Goal: Task Accomplishment & Management: Complete application form

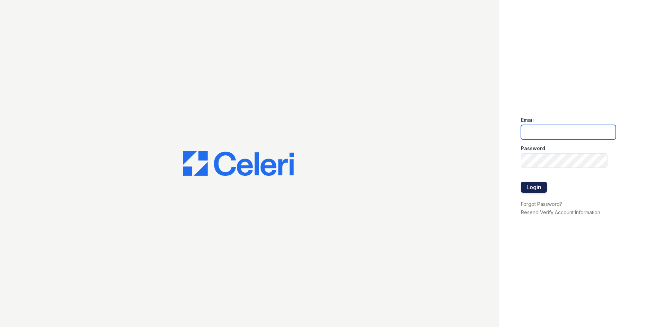
type input "Anna@dlhproperties.net"
click at [538, 191] on button "Login" at bounding box center [534, 187] width 26 height 11
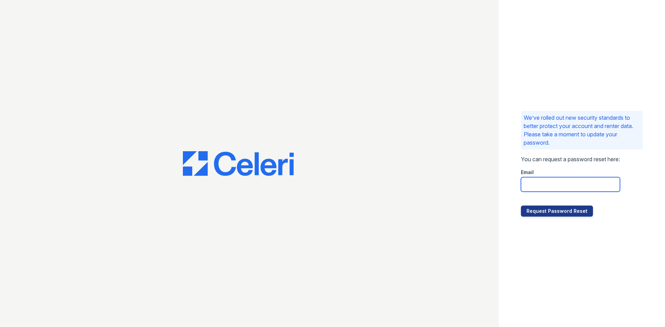
click at [559, 185] on input "email" at bounding box center [570, 184] width 99 height 15
type input "Anna@dlhproperties.net"
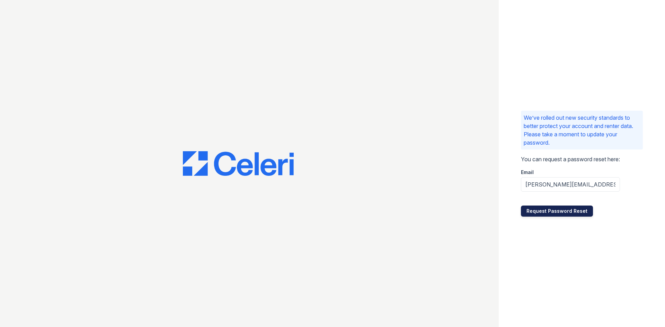
click at [563, 214] on button "Request Password Reset" at bounding box center [557, 211] width 72 height 11
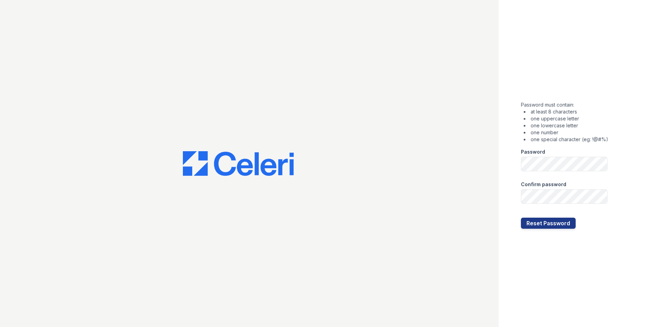
click at [635, 167] on div "Password must contain: at least 8 characters one uppercase letter one lowercase…" at bounding box center [582, 163] width 166 height 327
click at [553, 224] on button "Reset Password" at bounding box center [548, 223] width 55 height 11
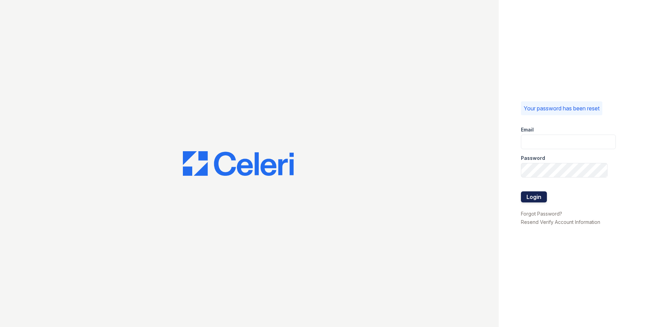
type input "[PERSON_NAME][EMAIL_ADDRESS][DOMAIN_NAME]"
drag, startPoint x: 532, startPoint y: 197, endPoint x: 603, endPoint y: 187, distance: 72.4
click at [532, 197] on button "Login" at bounding box center [534, 196] width 26 height 11
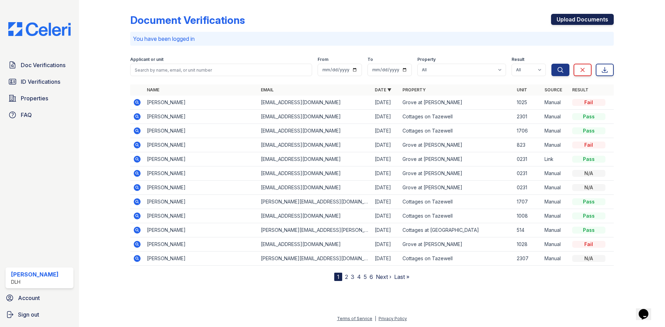
click at [575, 20] on link "Upload Documents" at bounding box center [582, 19] width 63 height 11
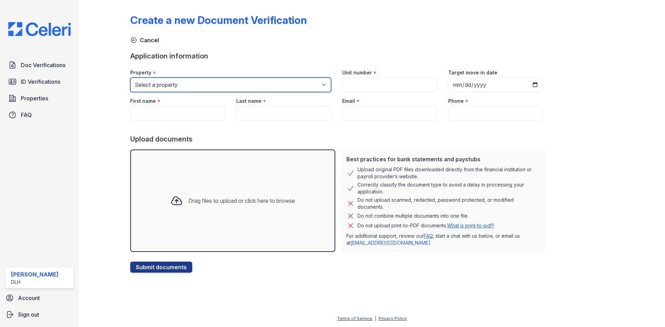
click at [220, 79] on select "Select a property Cottages at Cades Cove Cottages on Tazewell Grove at Deane Hi…" at bounding box center [230, 85] width 201 height 15
select select "1830"
click at [130, 78] on select "Select a property Cottages at Cades Cove Cottages on Tazewell Grove at Deane Hi…" at bounding box center [230, 85] width 201 height 15
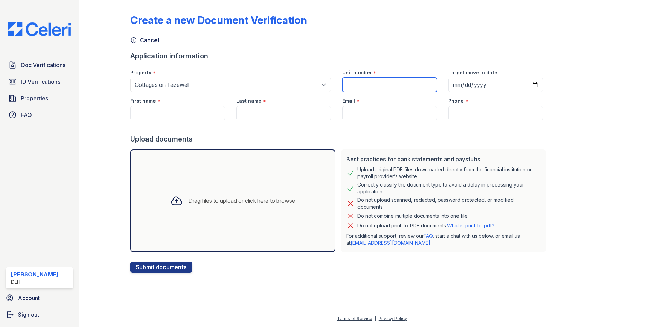
click at [352, 81] on input "Unit number" at bounding box center [389, 85] width 95 height 15
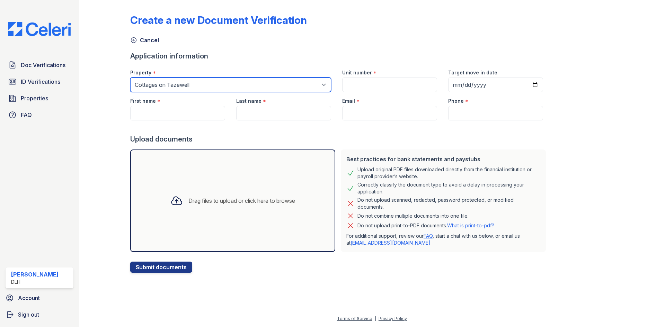
click at [316, 84] on select "Select a property Cottages at Cades Cove Cottages on Tazewell Grove at Deane Hi…" at bounding box center [230, 85] width 201 height 15
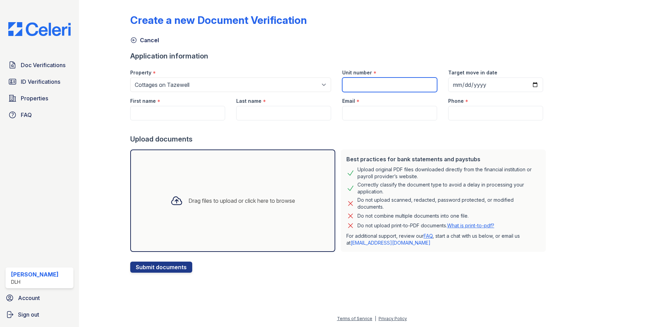
click at [361, 84] on input "Unit number" at bounding box center [389, 85] width 95 height 15
type input "2703"
click at [478, 85] on input "Target move in date" at bounding box center [495, 85] width 95 height 15
click at [524, 83] on input "Target move in date" at bounding box center [495, 85] width 95 height 15
type input "2025-09-04"
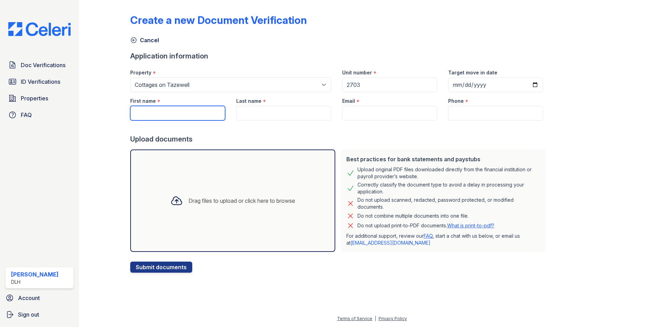
click at [199, 113] on input "First name" at bounding box center [177, 113] width 95 height 15
type input "TCura"
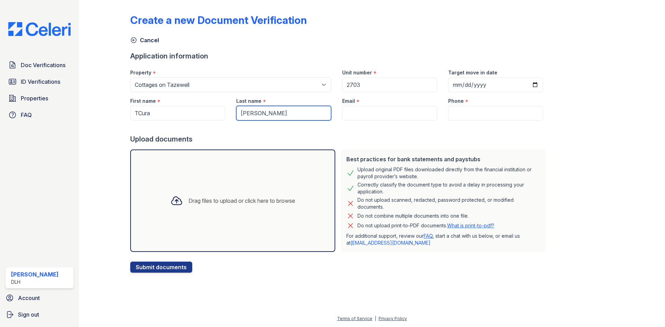
type input "[PERSON_NAME]"
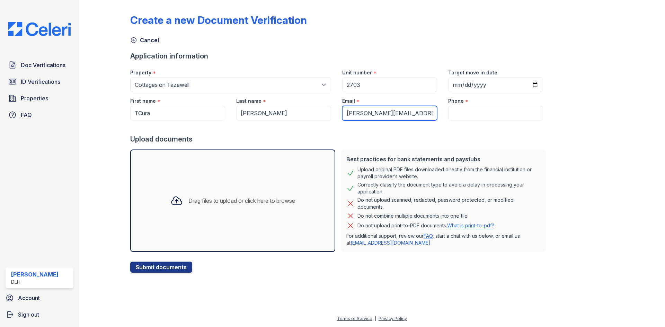
type input "[PERSON_NAME][EMAIL_ADDRESS][DOMAIN_NAME]"
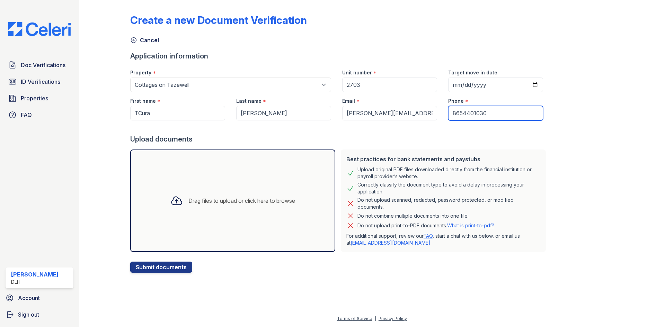
type input "8654401030"
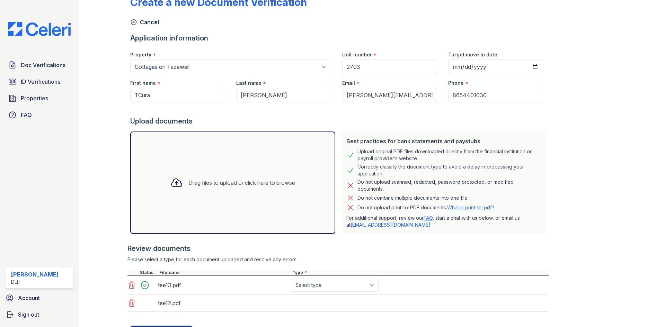
scroll to position [51, 0]
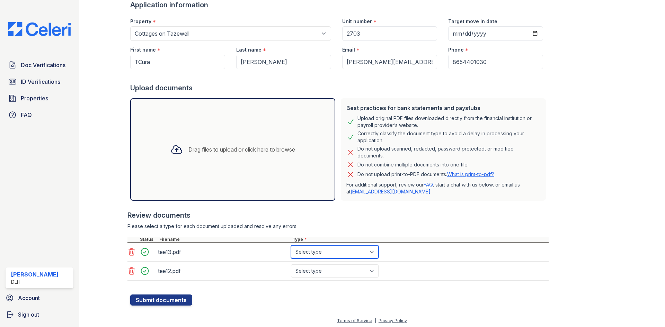
click at [371, 255] on select "Select type Paystub Bank Statement Offer Letter Tax Documents Benefit Award Let…" at bounding box center [335, 251] width 88 height 13
select select "paystub"
click at [291, 245] on select "Select type Paystub Bank Statement Offer Letter Tax Documents Benefit Award Let…" at bounding box center [335, 251] width 88 height 13
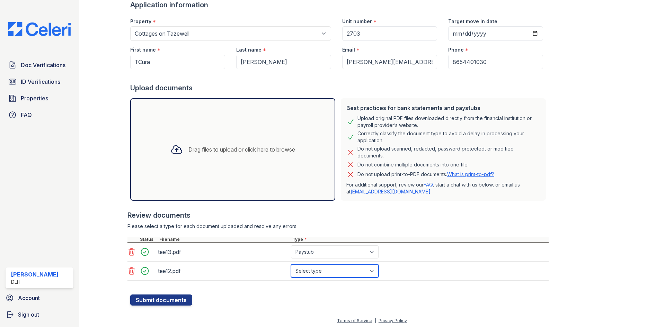
click at [372, 268] on select "Select type Paystub Bank Statement Offer Letter Tax Documents Benefit Award Let…" at bounding box center [335, 270] width 88 height 13
select select "paystub"
click at [291, 264] on select "Select type Paystub Bank Statement Offer Letter Tax Documents Benefit Award Let…" at bounding box center [335, 270] width 88 height 13
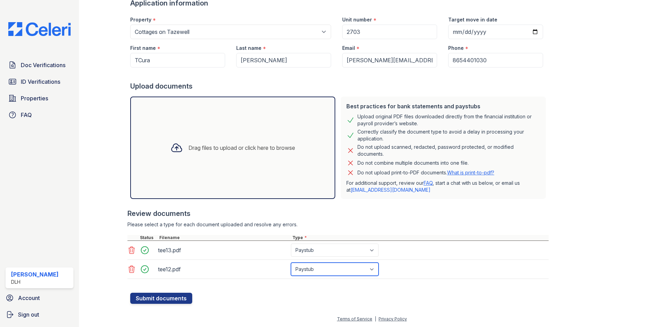
scroll to position [53, 0]
click at [159, 298] on button "Submit documents" at bounding box center [161, 298] width 62 height 11
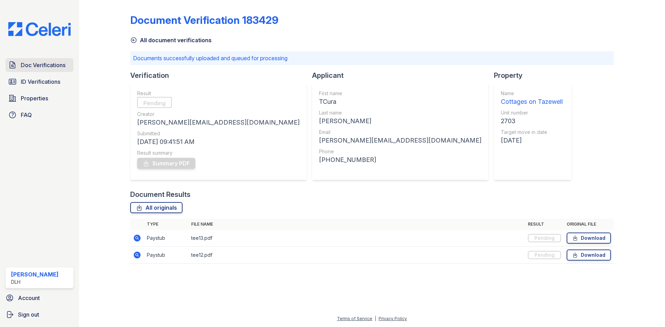
click at [31, 66] on span "Doc Verifications" at bounding box center [43, 65] width 45 height 8
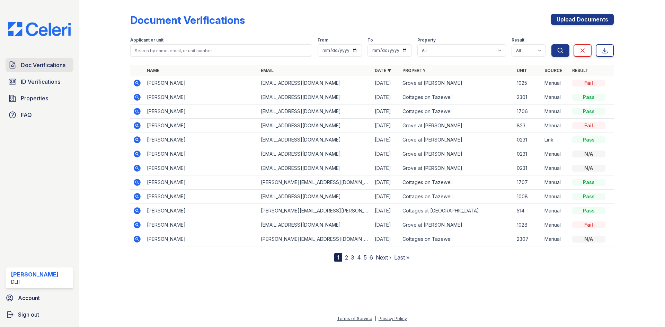
click at [36, 64] on span "Doc Verifications" at bounding box center [43, 65] width 45 height 8
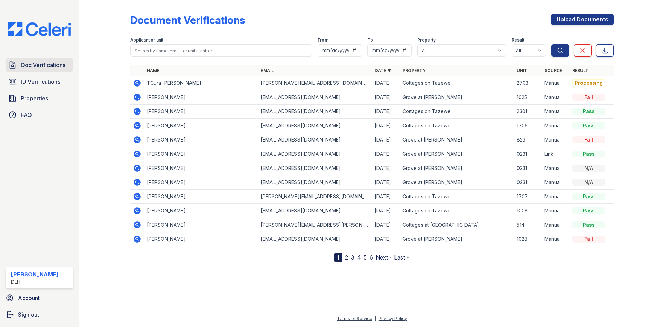
click at [35, 69] on span "Doc Verifications" at bounding box center [43, 65] width 45 height 8
click at [171, 84] on td "TCura Turnipseed" at bounding box center [201, 83] width 114 height 14
click at [138, 83] on icon at bounding box center [137, 83] width 7 height 7
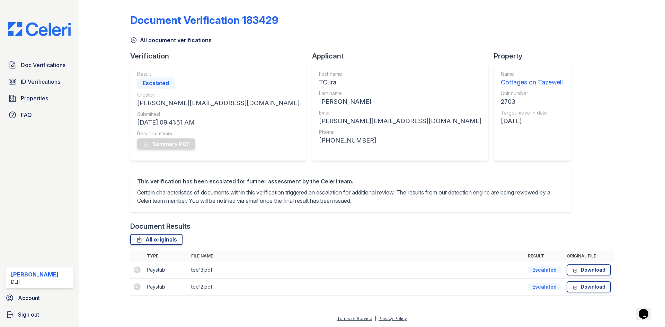
scroll to position [7, 0]
click at [156, 237] on link "All originals" at bounding box center [156, 239] width 52 height 11
click at [480, 94] on div "Document Verification 183429 All document verifications Verification Result Esc…" at bounding box center [371, 153] width 483 height 300
click at [42, 66] on span "Doc Verifications" at bounding box center [43, 65] width 45 height 8
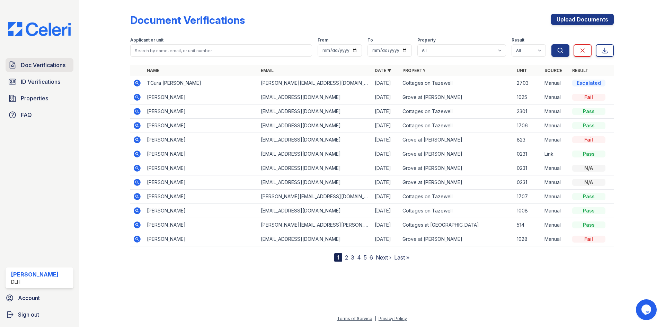
click at [58, 68] on span "Doc Verifications" at bounding box center [43, 65] width 45 height 8
click at [593, 84] on div "Pass" at bounding box center [588, 83] width 33 height 7
click at [137, 82] on icon at bounding box center [137, 83] width 2 height 2
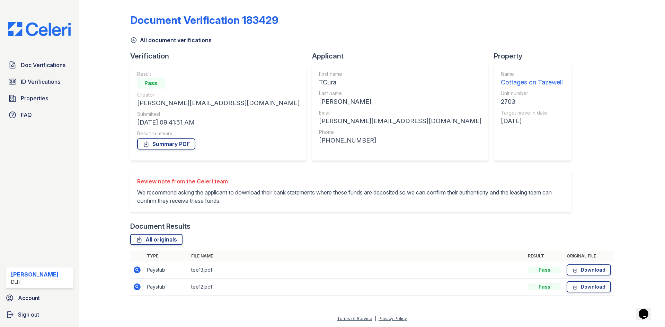
scroll to position [7, 0]
click at [169, 138] on link "Summary PDF" at bounding box center [166, 143] width 58 height 11
